Goal: Task Accomplishment & Management: Check status

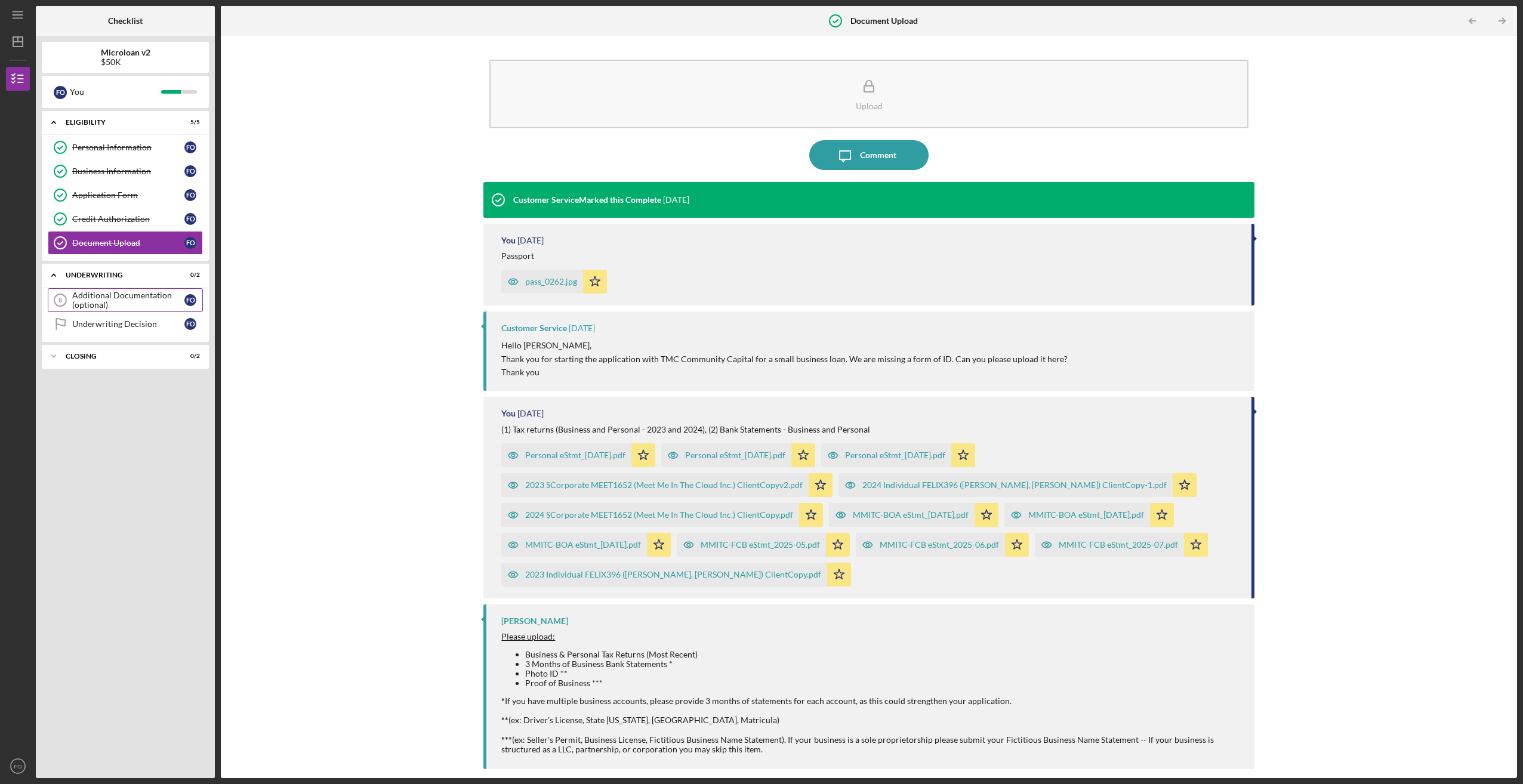
click at [95, 304] on div "Additional Documentation (optional)" at bounding box center [128, 300] width 112 height 19
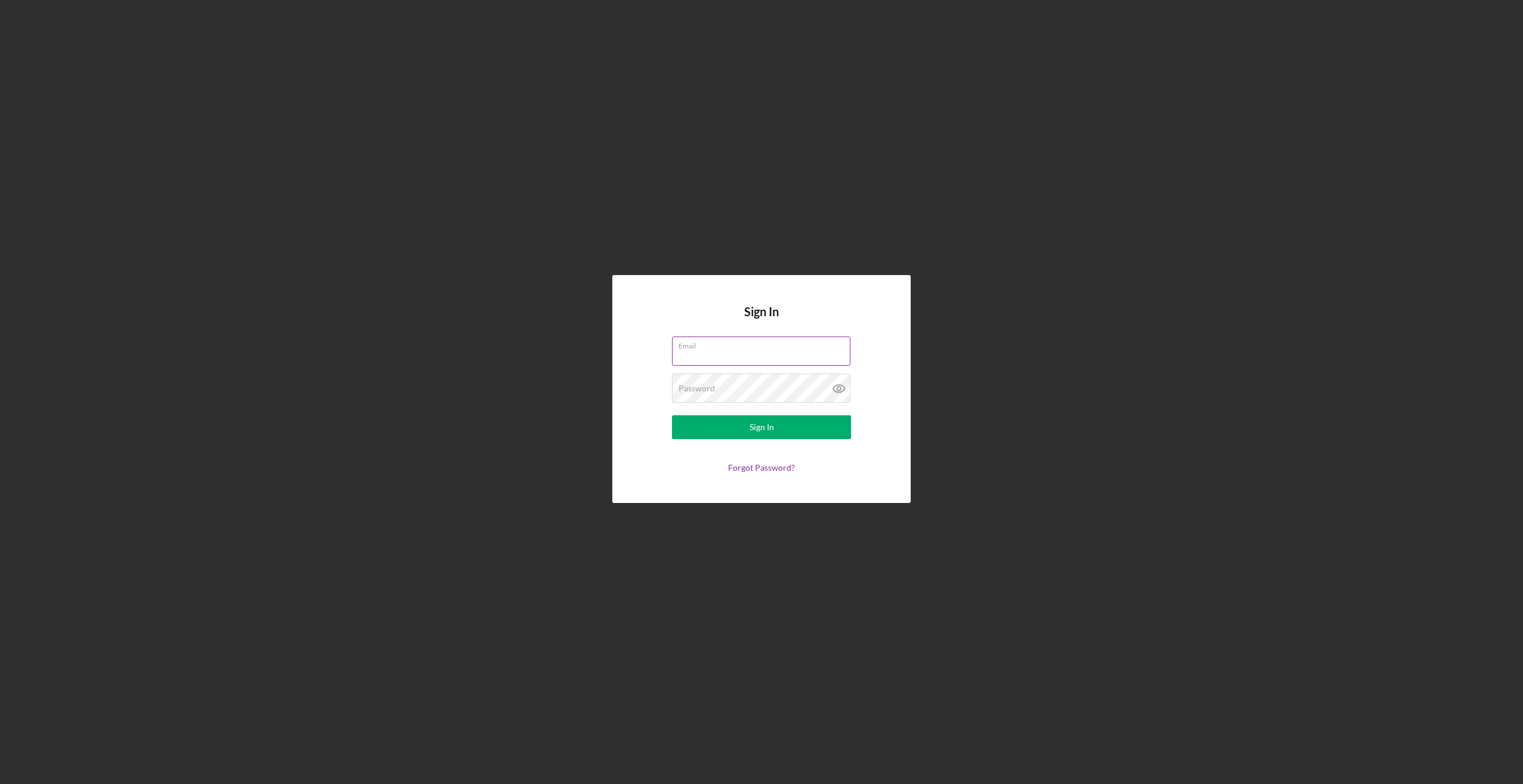
type input "[PERSON_NAME][EMAIL_ADDRESS][DOMAIN_NAME]"
click at [716, 344] on label "Email" at bounding box center [764, 344] width 172 height 13
click at [716, 344] on input "felix@meetmeinthecloud.com" at bounding box center [761, 351] width 179 height 29
click at [748, 428] on button "Sign In" at bounding box center [762, 427] width 179 height 24
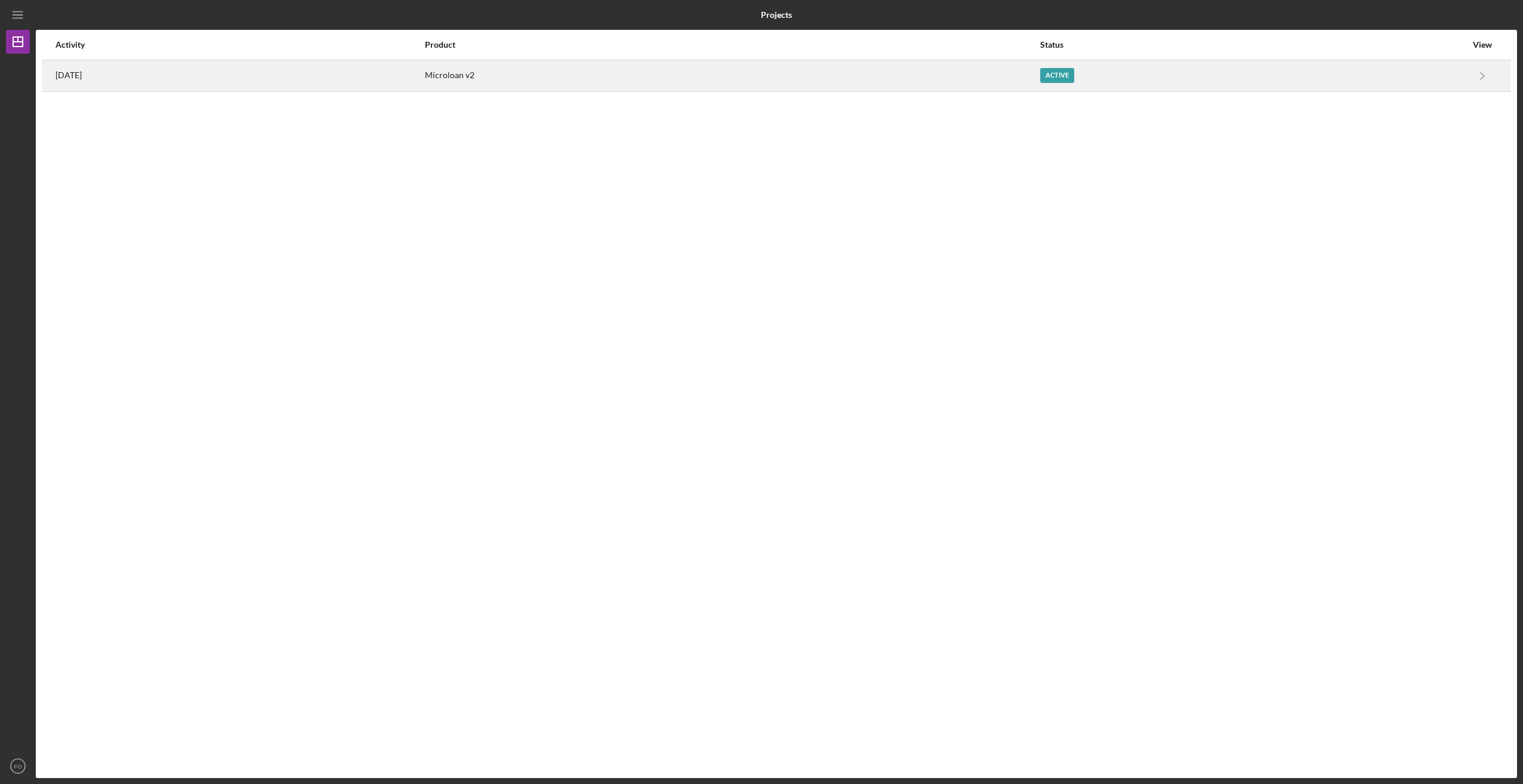
click at [79, 71] on time "[DATE]" at bounding box center [69, 75] width 26 height 10
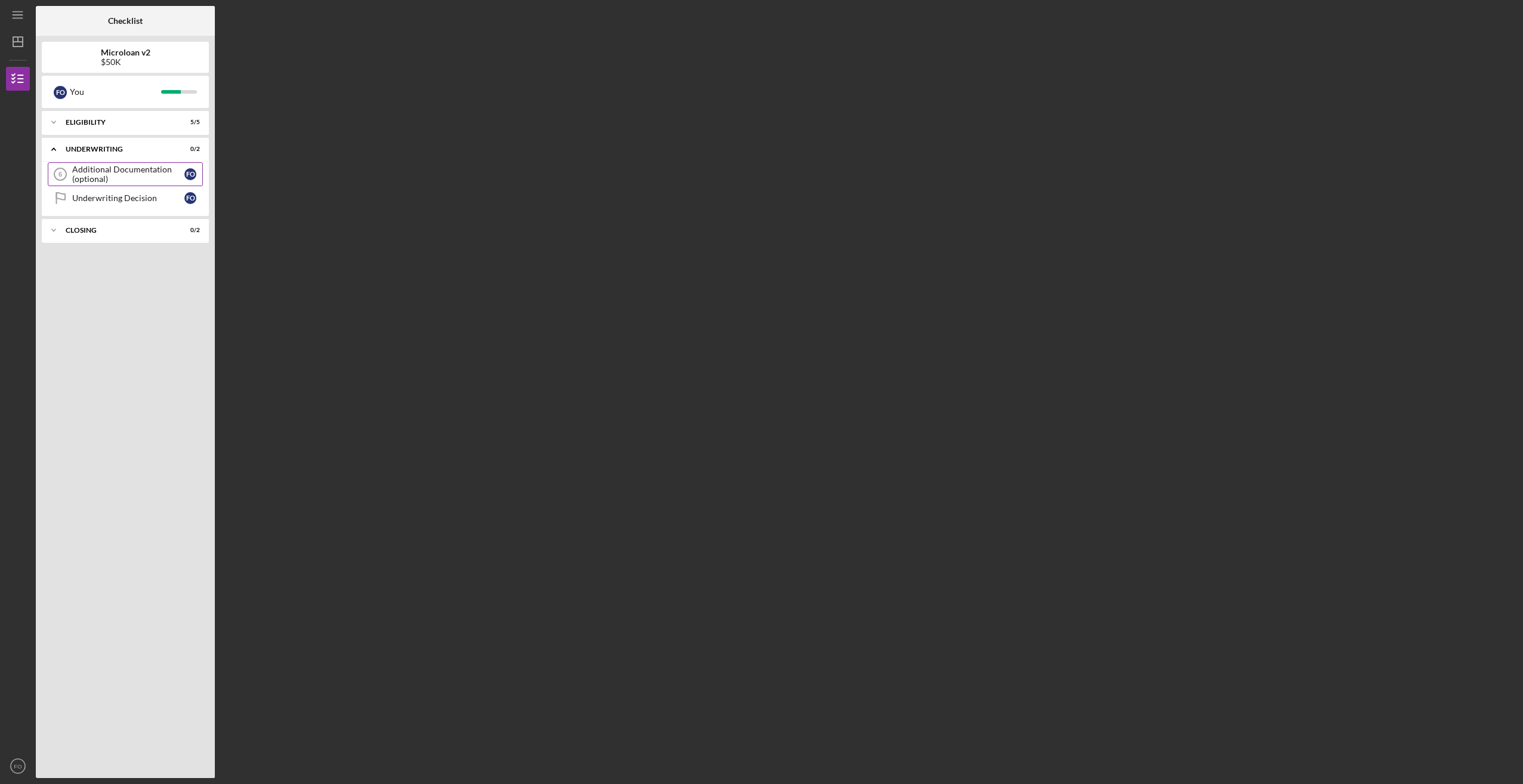
click at [114, 174] on div "Additional Documentation (optional)" at bounding box center [128, 174] width 112 height 19
